Goal: Find specific page/section: Find specific page/section

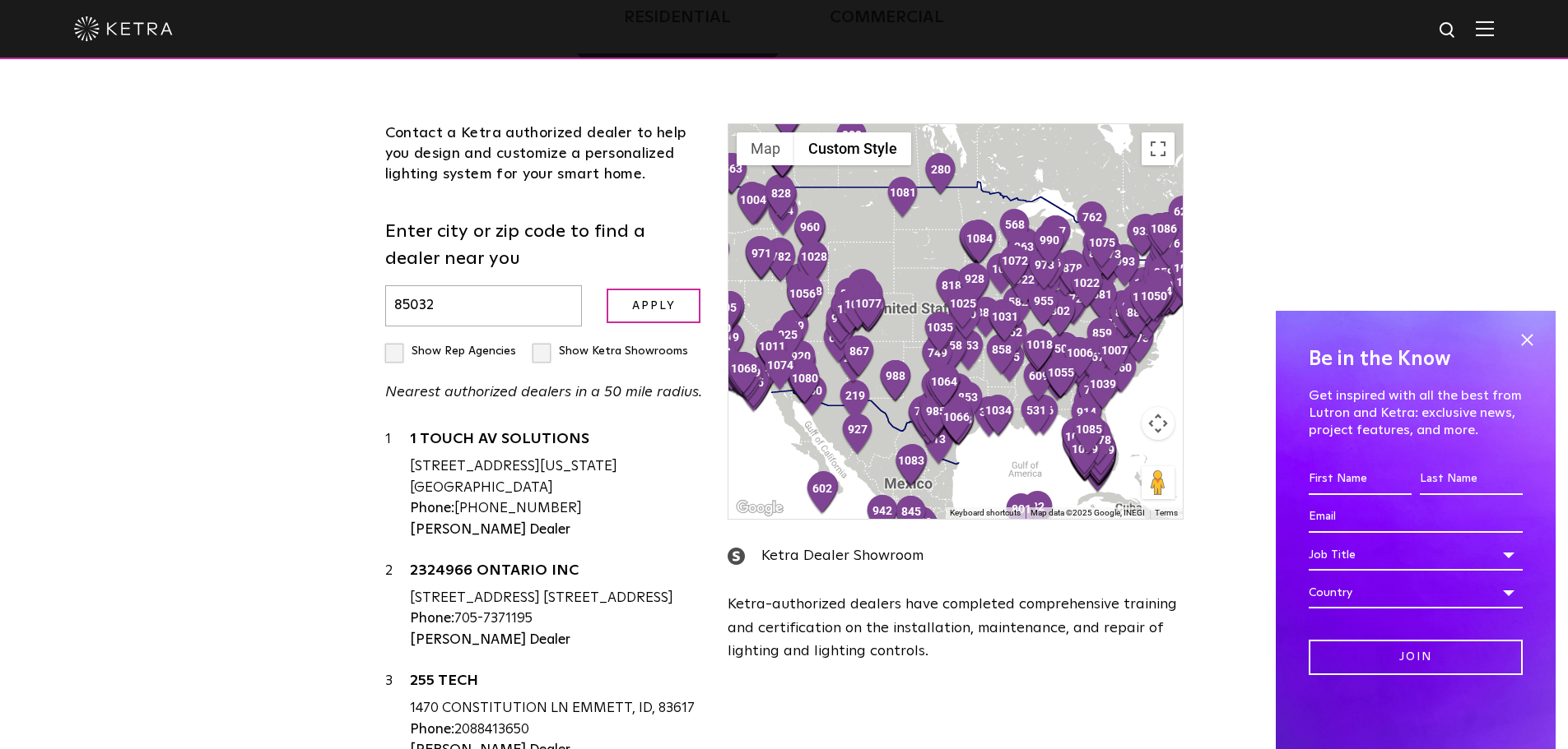
type input "85032"
click at [545, 351] on label "Show Ketra Showrooms" at bounding box center [610, 352] width 156 height 12
click at [396, 350] on input "Show Ketra Showrooms" at bounding box center [390, 344] width 11 height 11
checkbox input "true"
click at [662, 307] on input "Apply" at bounding box center [653, 306] width 94 height 35
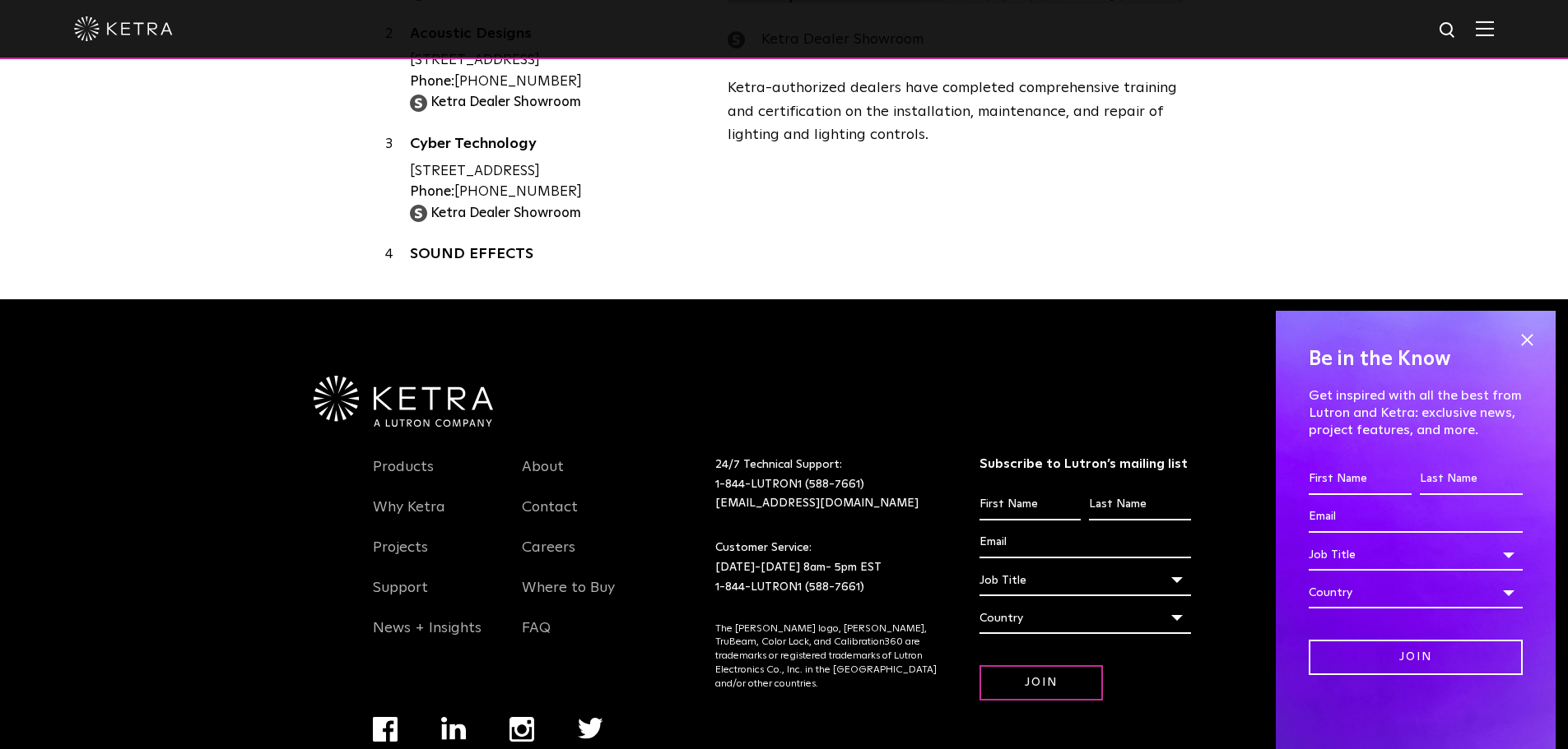
scroll to position [1034, 0]
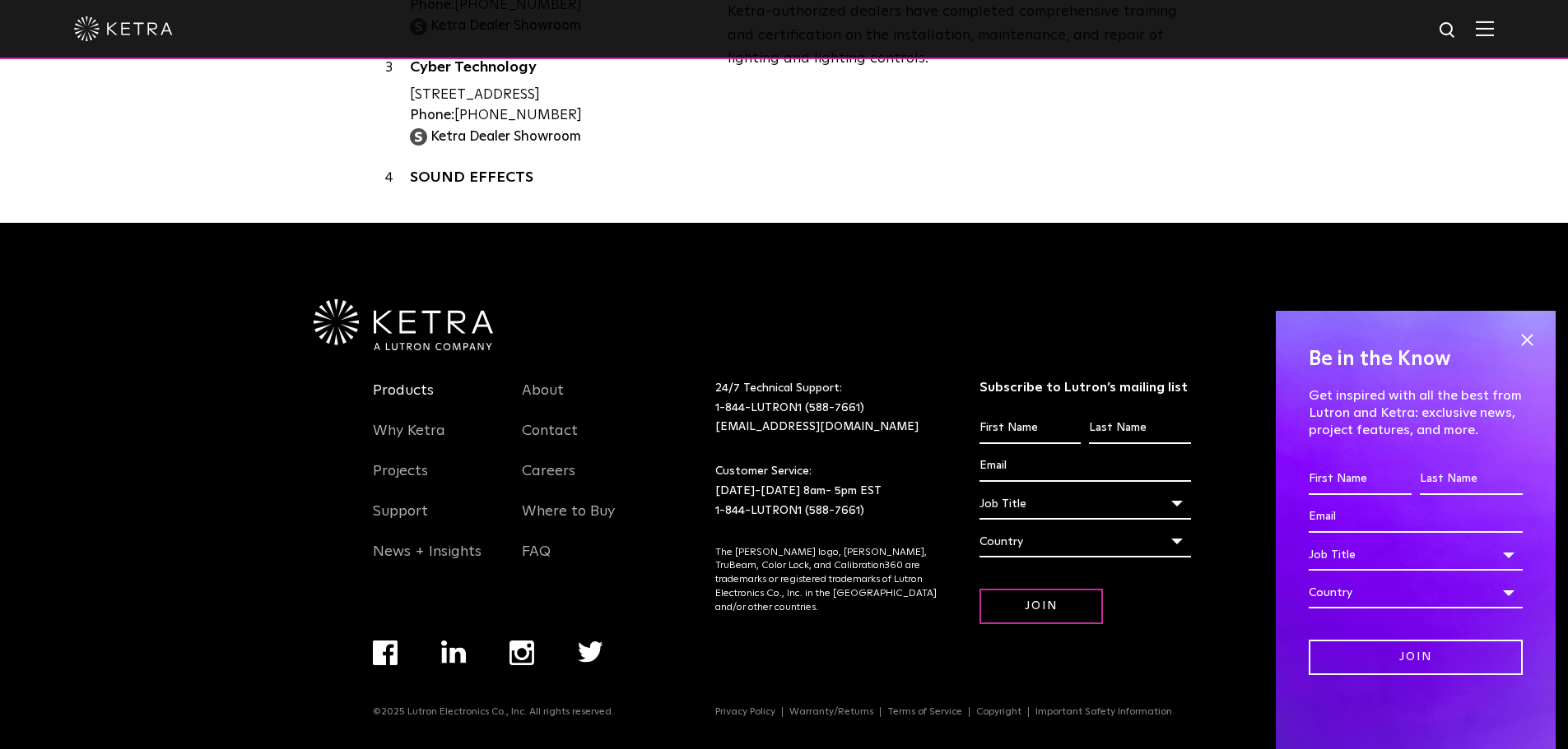
click at [395, 382] on link "Products" at bounding box center [403, 400] width 61 height 38
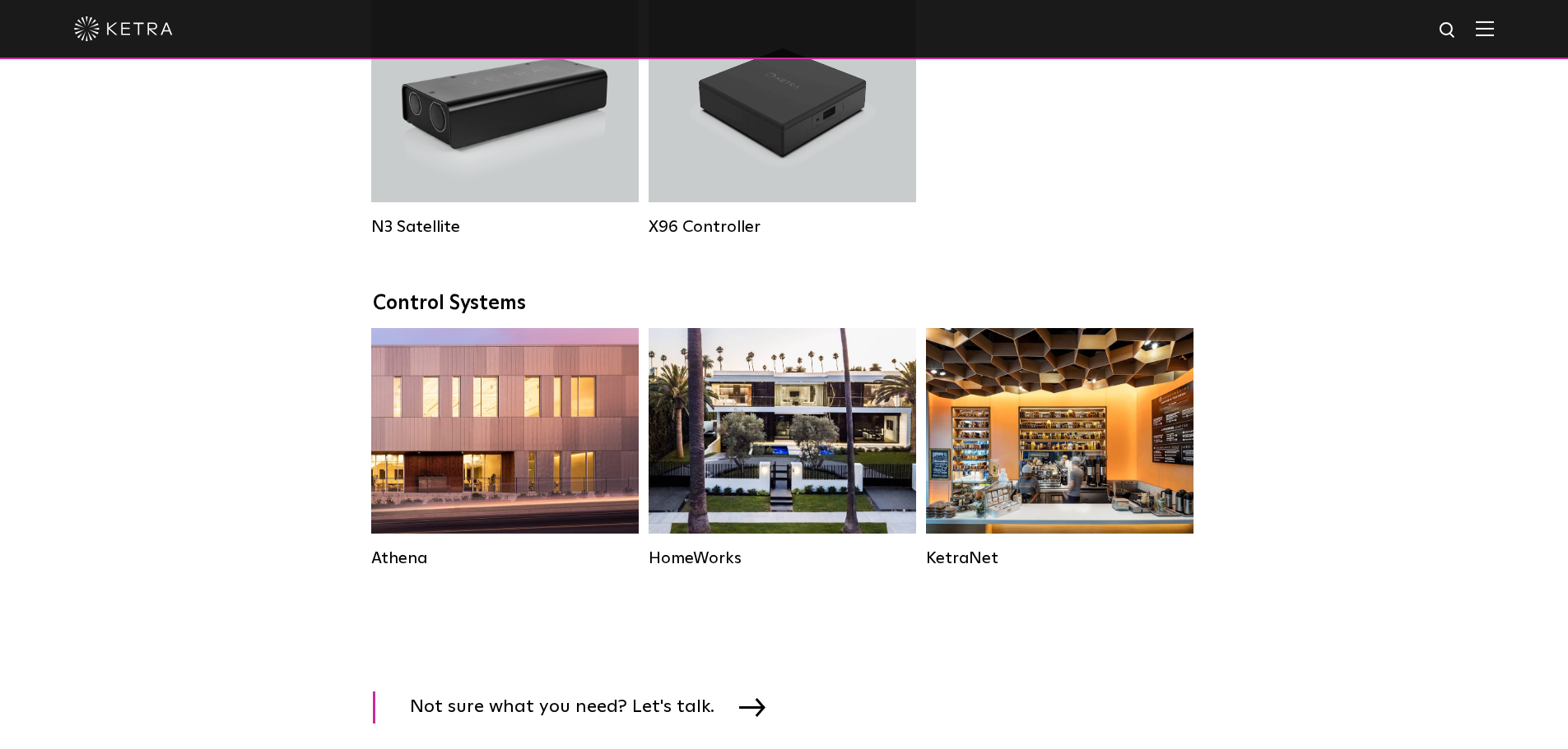
scroll to position [2221, 0]
